Goal: Task Accomplishment & Management: Manage account settings

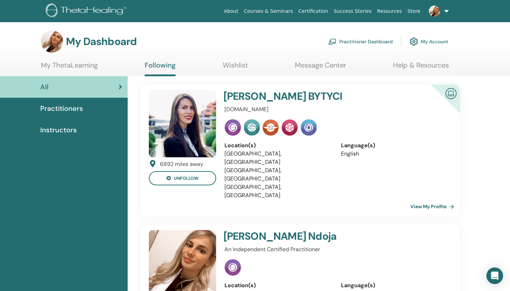
click at [99, 7] on img at bounding box center [87, 11] width 83 height 16
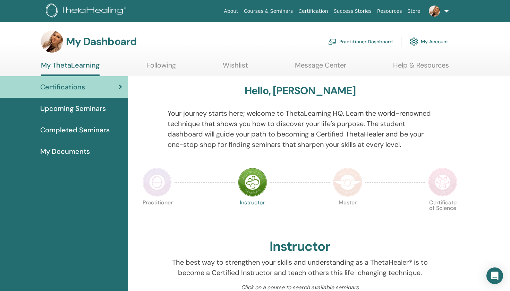
click at [82, 110] on span "Upcoming Seminars" at bounding box center [73, 108] width 66 height 10
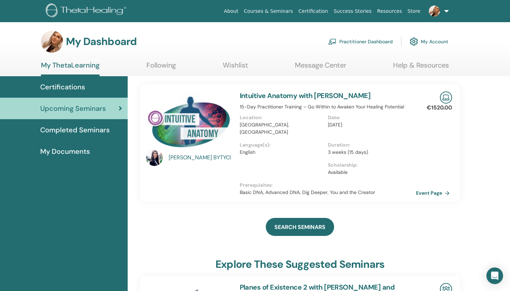
click at [73, 126] on span "Completed Seminars" at bounding box center [74, 130] width 69 height 10
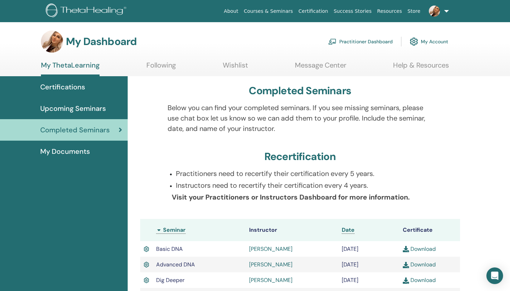
click at [408, 163] on div "Recertification" at bounding box center [300, 158] width 320 height 15
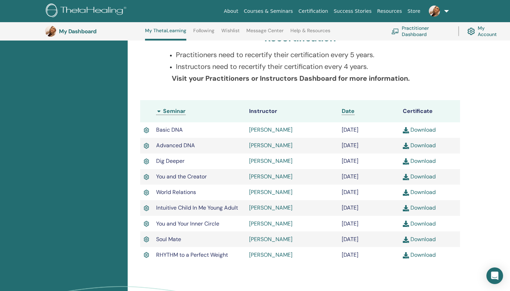
scroll to position [166, 0]
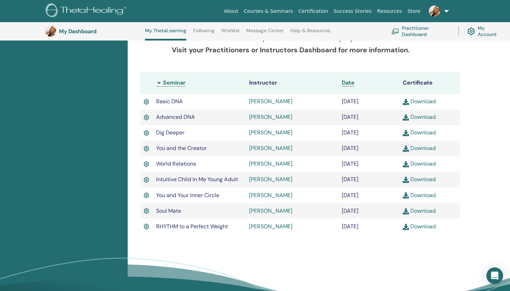
click at [488, 31] on link "My Account" at bounding box center [484, 31] width 35 height 15
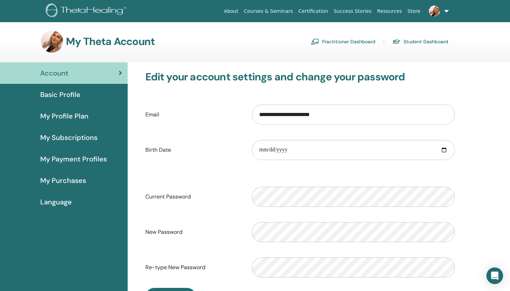
click at [475, 64] on div "**********" at bounding box center [319, 226] width 383 height 329
click at [360, 174] on form "**********" at bounding box center [300, 191] width 310 height 183
click at [473, 238] on div "**********" at bounding box center [319, 226] width 383 height 329
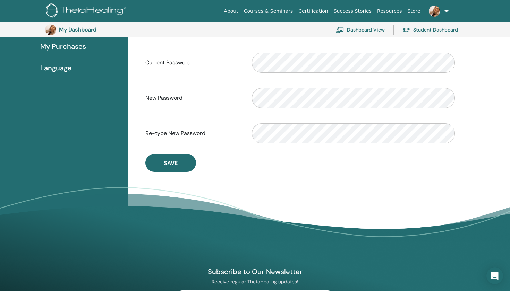
scroll to position [155, 0]
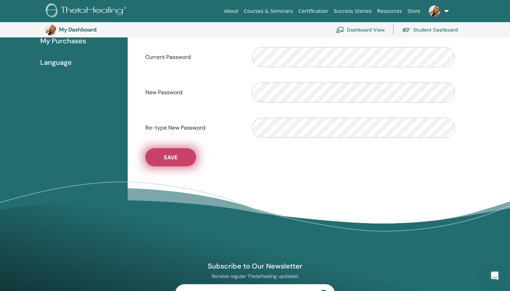
click at [184, 163] on button "Save" at bounding box center [170, 157] width 51 height 18
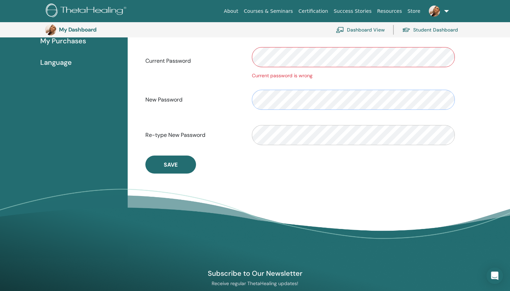
click at [243, 99] on div "New Password" at bounding box center [300, 100] width 320 height 30
drag, startPoint x: 300, startPoint y: 171, endPoint x: 300, endPoint y: 161, distance: 10.8
click at [300, 170] on div "**********" at bounding box center [300, 52] width 320 height 243
click at [238, 144] on div "Re-type New Password" at bounding box center [300, 135] width 320 height 30
click at [494, 107] on div "**********" at bounding box center [319, 91] width 383 height 336
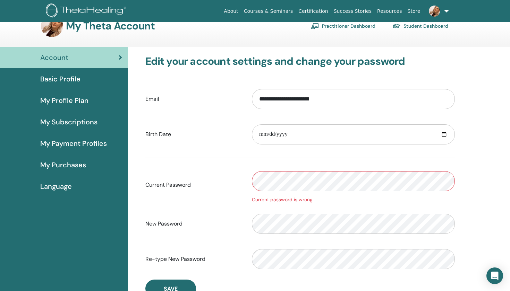
scroll to position [11, 0]
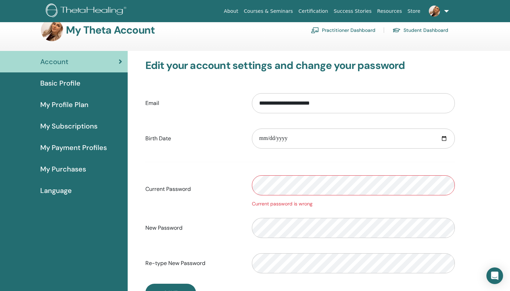
click at [480, 231] on div "**********" at bounding box center [319, 219] width 383 height 336
click at [235, 275] on div "Re-type New Password" at bounding box center [300, 264] width 320 height 30
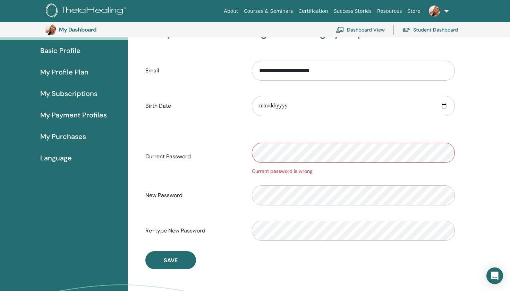
scroll to position [62, 0]
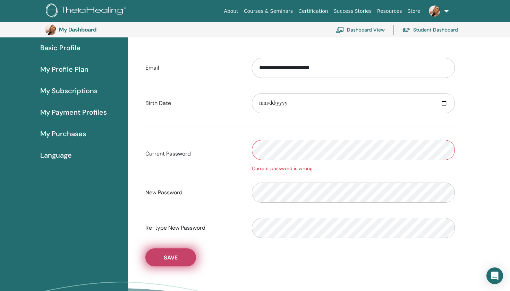
click at [159, 259] on button "Save" at bounding box center [170, 258] width 51 height 18
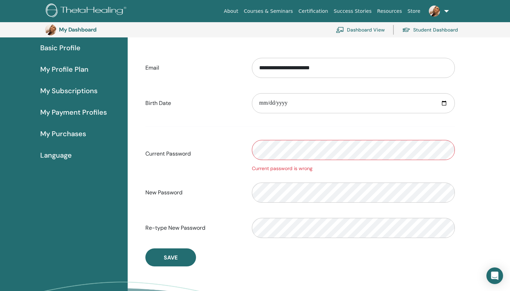
click at [499, 115] on div "**********" at bounding box center [319, 184] width 383 height 336
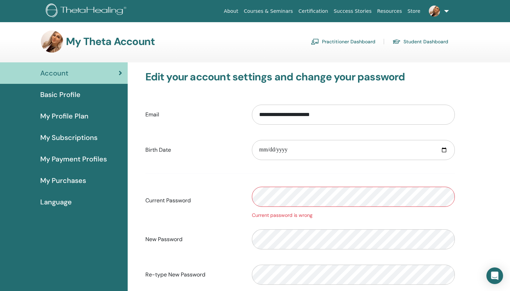
scroll to position [0, 0]
click at [417, 41] on link "Student Dashboard" at bounding box center [420, 41] width 56 height 11
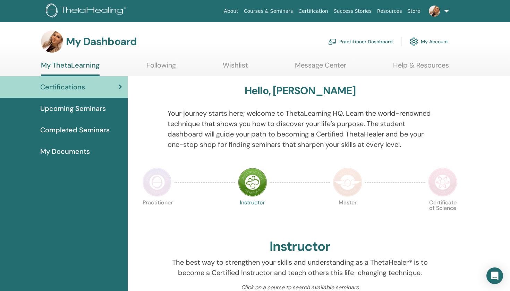
click at [443, 137] on div at bounding box center [451, 133] width 27 height 50
click at [161, 182] on img at bounding box center [157, 182] width 29 height 29
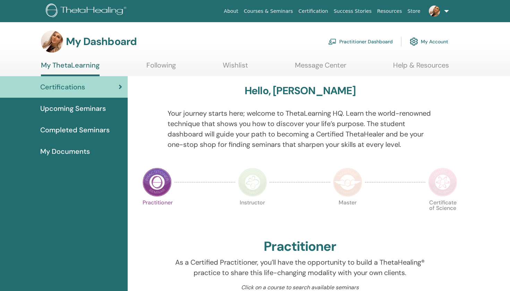
click at [452, 120] on div at bounding box center [451, 133] width 27 height 50
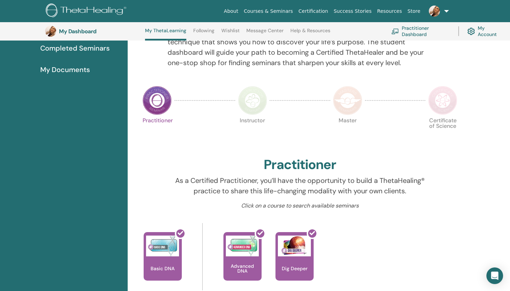
scroll to position [100, 0]
click at [487, 28] on link "My Account" at bounding box center [484, 31] width 35 height 15
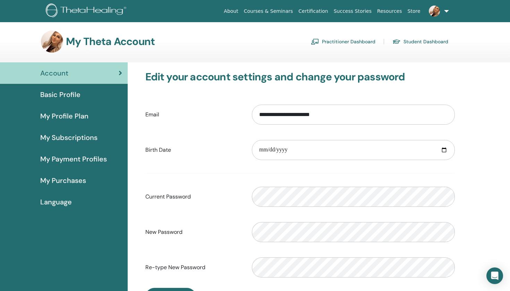
click at [468, 242] on div "**********" at bounding box center [319, 226] width 383 height 329
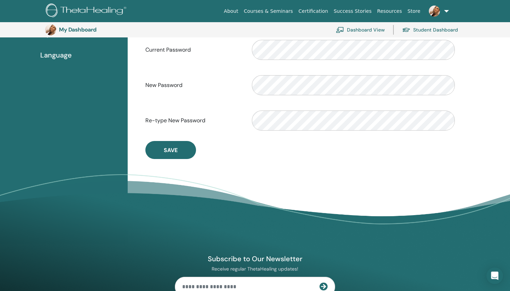
scroll to position [163, 0]
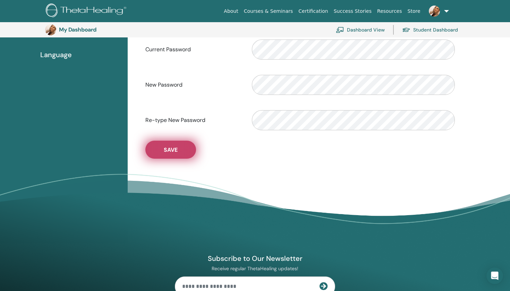
click at [172, 152] on span "Save" at bounding box center [171, 149] width 14 height 7
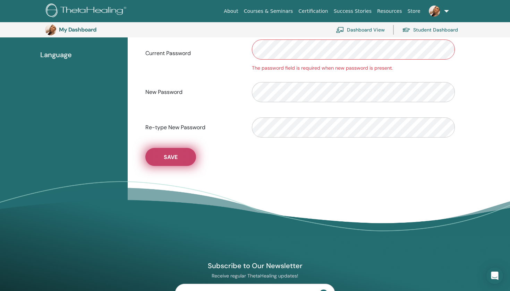
click at [167, 158] on span "Save" at bounding box center [171, 157] width 14 height 7
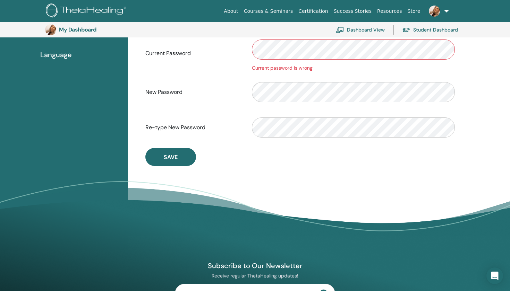
scroll to position [0, 0]
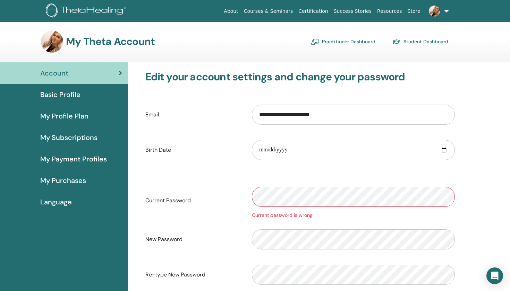
click at [462, 186] on div "**********" at bounding box center [300, 192] width 337 height 260
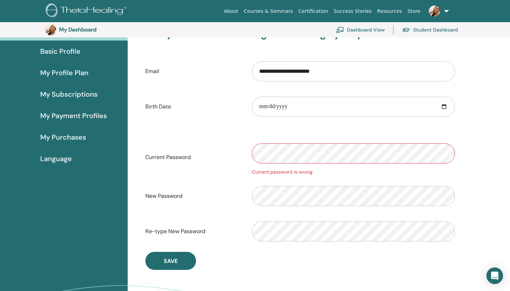
scroll to position [58, 0]
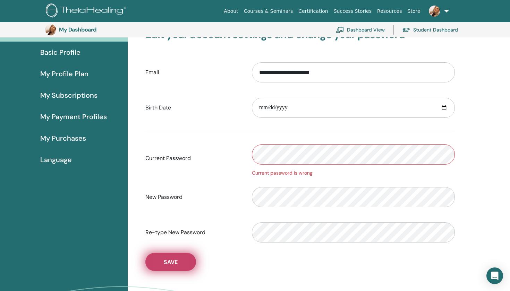
click at [175, 263] on span "Save" at bounding box center [171, 262] width 14 height 7
click at [167, 262] on span "Save" at bounding box center [171, 262] width 14 height 7
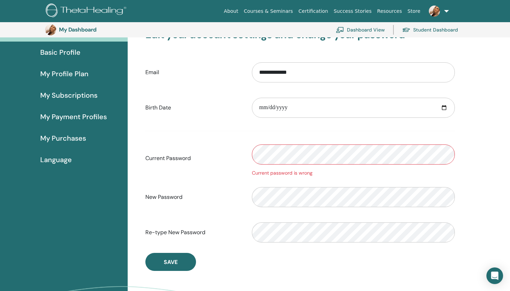
click at [298, 265] on div "**********" at bounding box center [300, 149] width 320 height 243
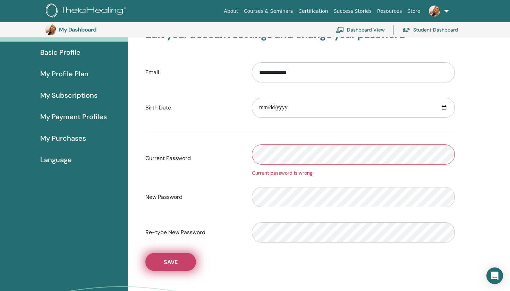
click at [170, 264] on span "Save" at bounding box center [171, 262] width 14 height 7
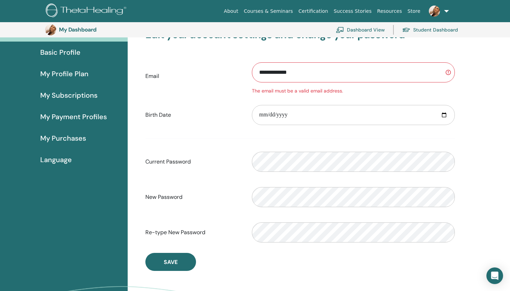
click at [486, 112] on div "**********" at bounding box center [319, 188] width 383 height 336
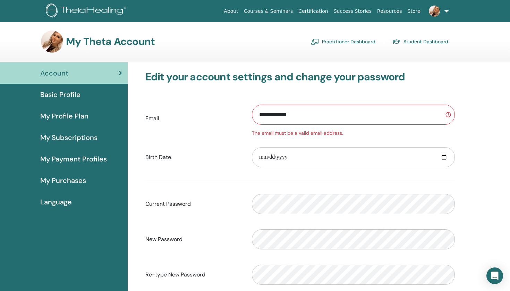
scroll to position [0, 0]
click at [306, 121] on input "**********" at bounding box center [353, 115] width 203 height 20
type input "*"
type input "**********"
click at [221, 207] on label "Current Password" at bounding box center [193, 204] width 107 height 13
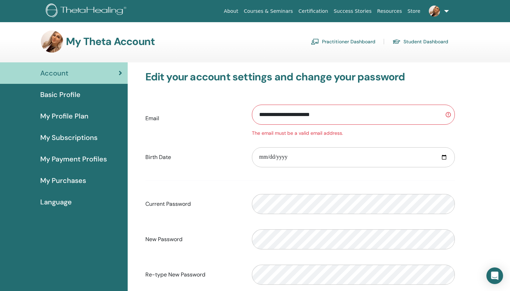
click at [474, 187] on div "**********" at bounding box center [319, 230] width 383 height 336
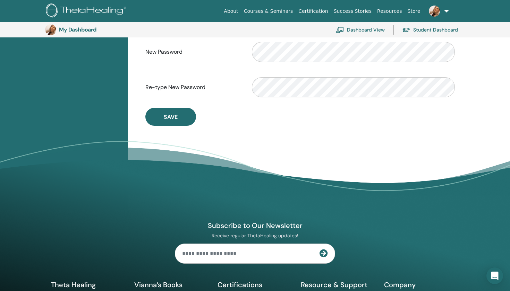
scroll to position [207, 0]
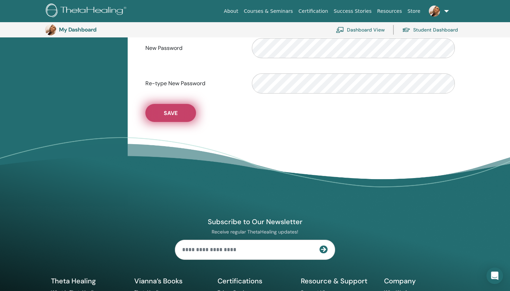
click at [160, 116] on button "Save" at bounding box center [170, 113] width 51 height 18
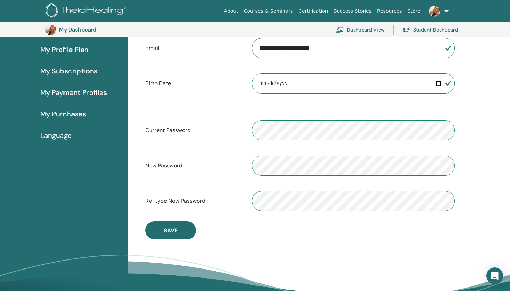
scroll to position [60, 0]
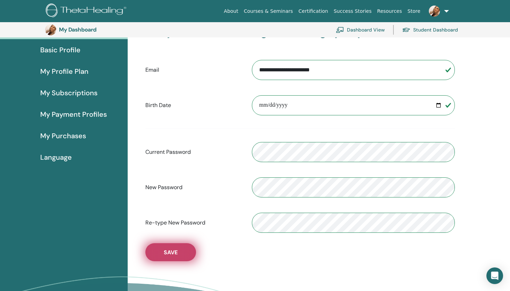
click at [163, 257] on button "Save" at bounding box center [170, 253] width 51 height 18
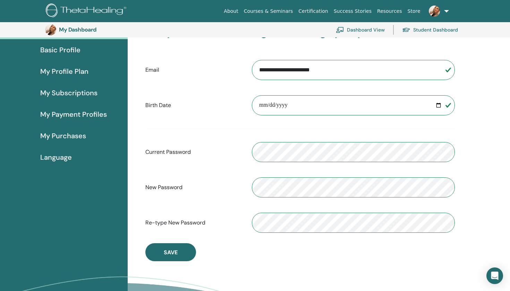
click at [448, 14] on link at bounding box center [437, 11] width 28 height 22
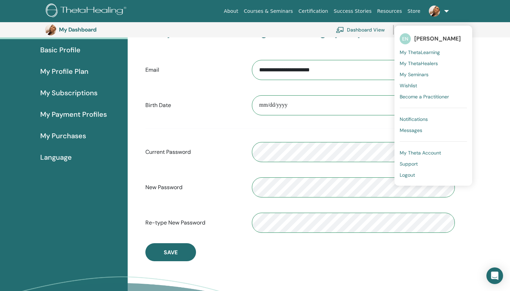
click at [420, 154] on span "My Theta Account" at bounding box center [420, 153] width 41 height 6
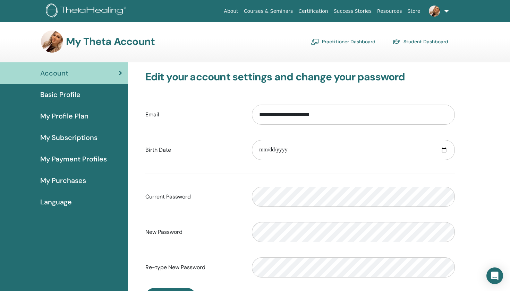
click at [477, 130] on div "**********" at bounding box center [319, 226] width 383 height 329
click at [71, 92] on span "Basic Profile" at bounding box center [60, 95] width 40 height 10
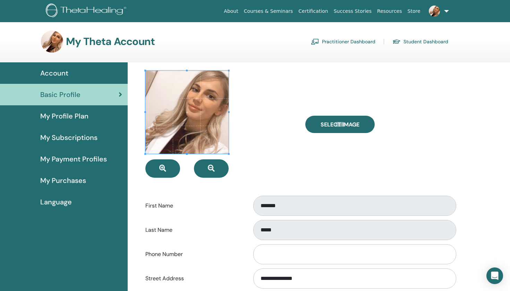
click at [277, 148] on div at bounding box center [220, 124] width 160 height 107
click at [256, 180] on form "**********" at bounding box center [300, 260] width 310 height 378
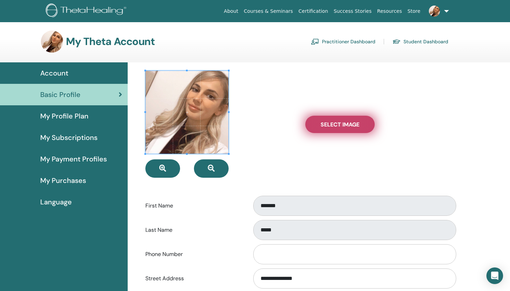
click at [342, 127] on span "Select Image" at bounding box center [340, 124] width 39 height 7
click at [342, 127] on input "Select Image" at bounding box center [339, 124] width 9 height 5
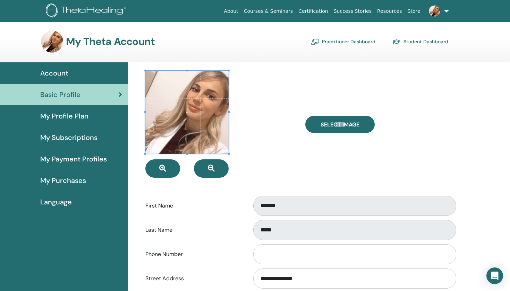
click at [194, 257] on label "Phone Number" at bounding box center [193, 254] width 107 height 13
click at [253, 257] on input "Phone Number" at bounding box center [354, 255] width 203 height 20
click at [194, 257] on label "Phone Number" at bounding box center [193, 254] width 107 height 13
click at [253, 257] on input "Phone Number" at bounding box center [354, 255] width 203 height 20
click at [194, 257] on label "Phone Number" at bounding box center [193, 254] width 107 height 13
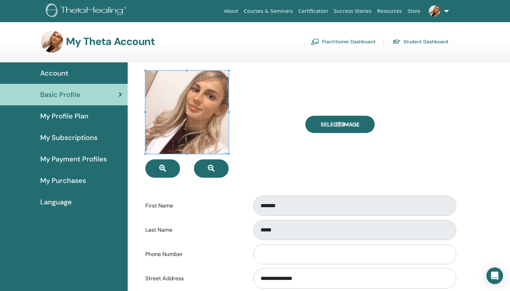
click at [253, 257] on input "Phone Number" at bounding box center [354, 255] width 203 height 20
click at [409, 148] on div "Select Image" at bounding box center [380, 124] width 160 height 107
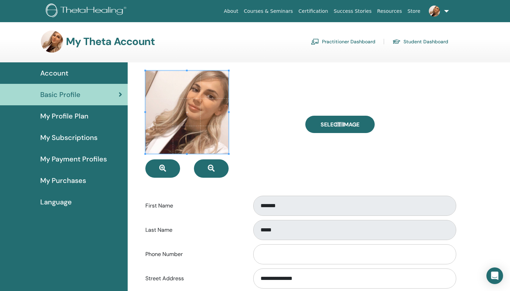
click at [69, 114] on span "My Profile Plan" at bounding box center [64, 116] width 48 height 10
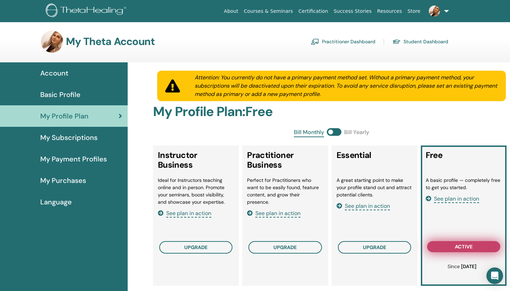
click at [458, 246] on span "active" at bounding box center [464, 247] width 18 height 6
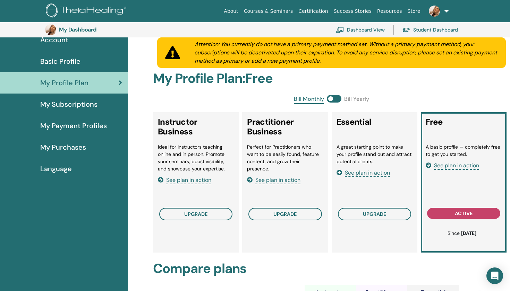
scroll to position [-2, 0]
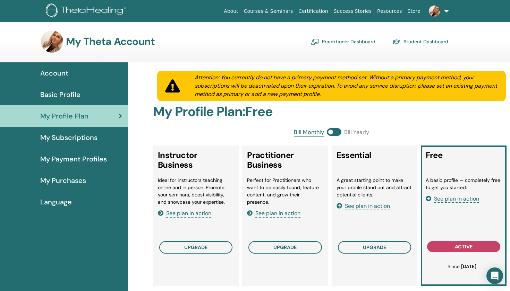
click at [65, 74] on span "Account" at bounding box center [54, 73] width 28 height 10
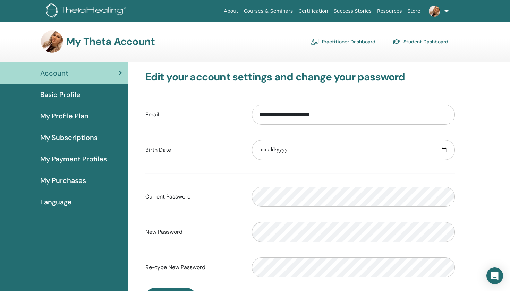
click at [61, 94] on span "Basic Profile" at bounding box center [60, 95] width 40 height 10
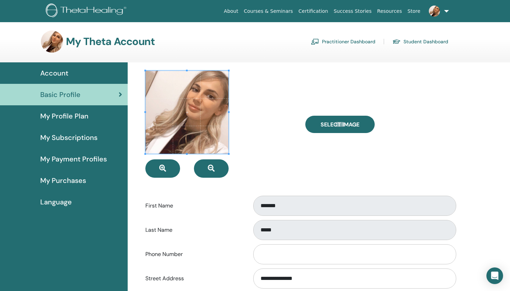
click at [50, 42] on img at bounding box center [52, 42] width 22 height 22
click at [57, 71] on span "Account" at bounding box center [54, 73] width 28 height 10
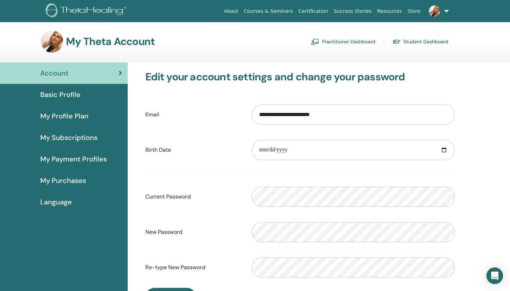
click at [53, 141] on span "My Subscriptions" at bounding box center [68, 138] width 57 height 10
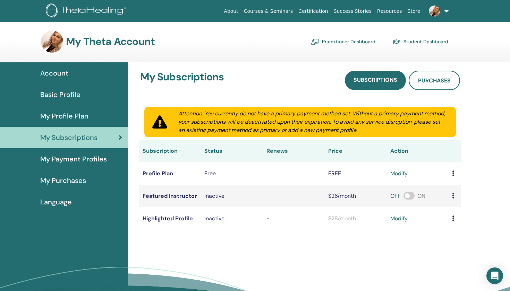
click at [60, 160] on span "My Payment Profiles" at bounding box center [73, 159] width 67 height 10
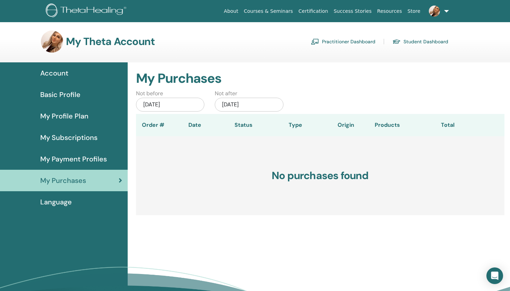
click at [62, 203] on span "Language" at bounding box center [56, 202] width 32 height 10
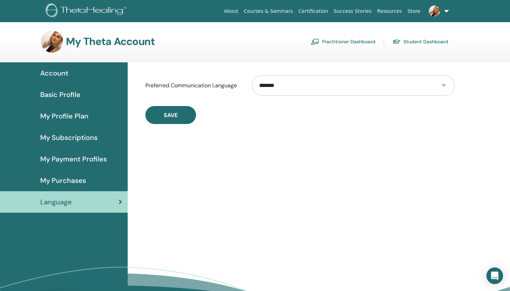
click at [56, 73] on span "Account" at bounding box center [54, 73] width 28 height 10
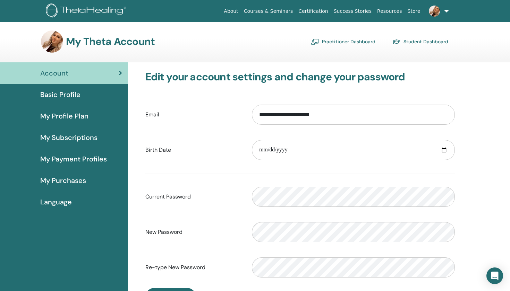
click at [58, 117] on span "My Profile Plan" at bounding box center [64, 116] width 48 height 10
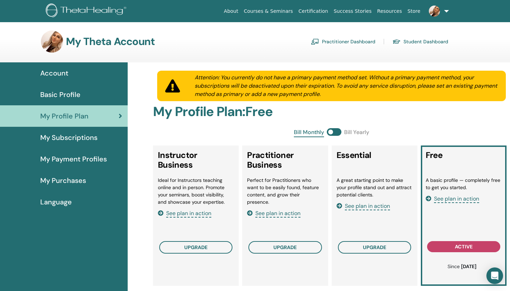
click at [60, 94] on span "Basic Profile" at bounding box center [60, 95] width 40 height 10
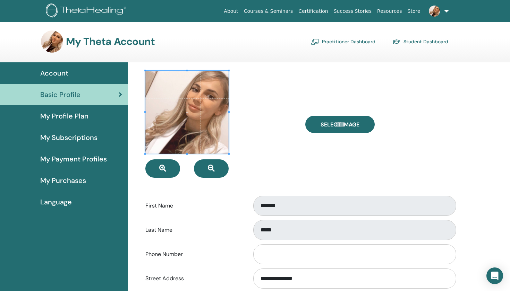
click at [258, 115] on div at bounding box center [220, 124] width 160 height 107
click at [431, 162] on div "Select Image" at bounding box center [380, 124] width 160 height 107
